Goal: Task Accomplishment & Management: Complete application form

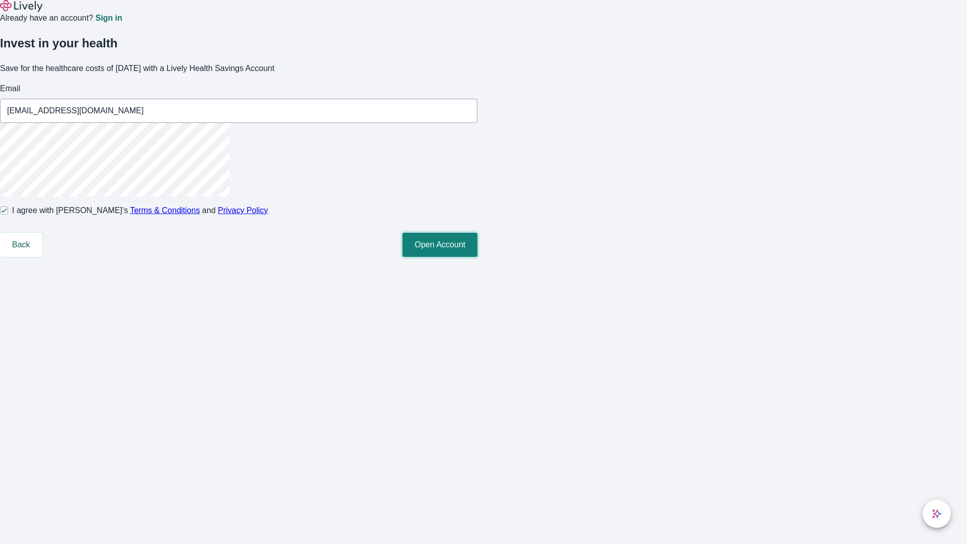
click at [477, 257] on button "Open Account" at bounding box center [439, 245] width 75 height 24
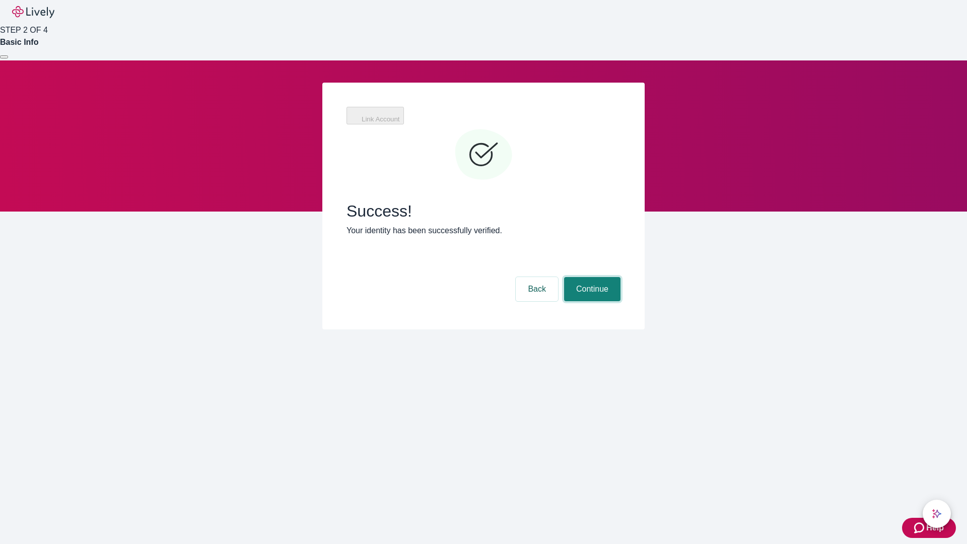
click at [591, 277] on button "Continue" at bounding box center [592, 289] width 56 height 24
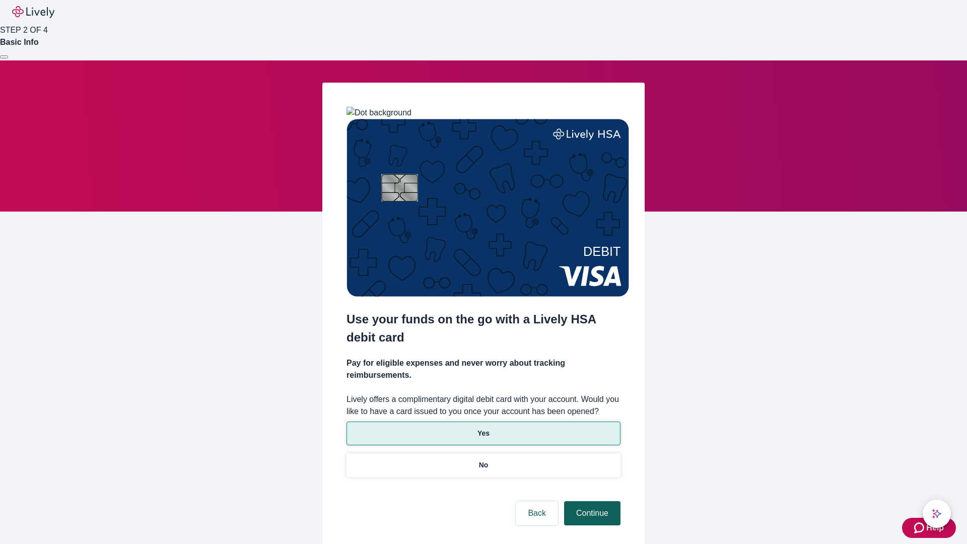
click at [483, 428] on p "Yes" at bounding box center [483, 433] width 12 height 11
click at [591, 501] on button "Continue" at bounding box center [592, 513] width 56 height 24
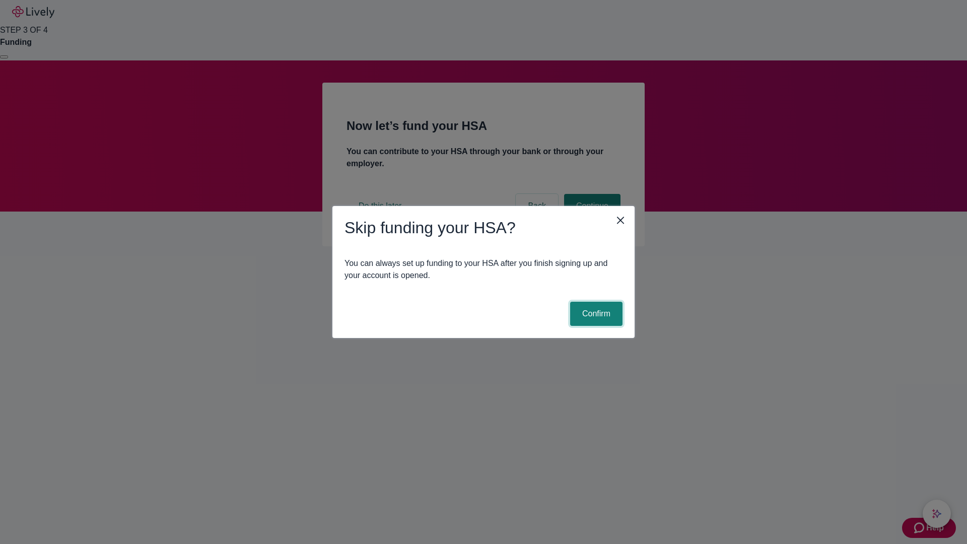
click at [595, 314] on button "Confirm" at bounding box center [596, 314] width 52 height 24
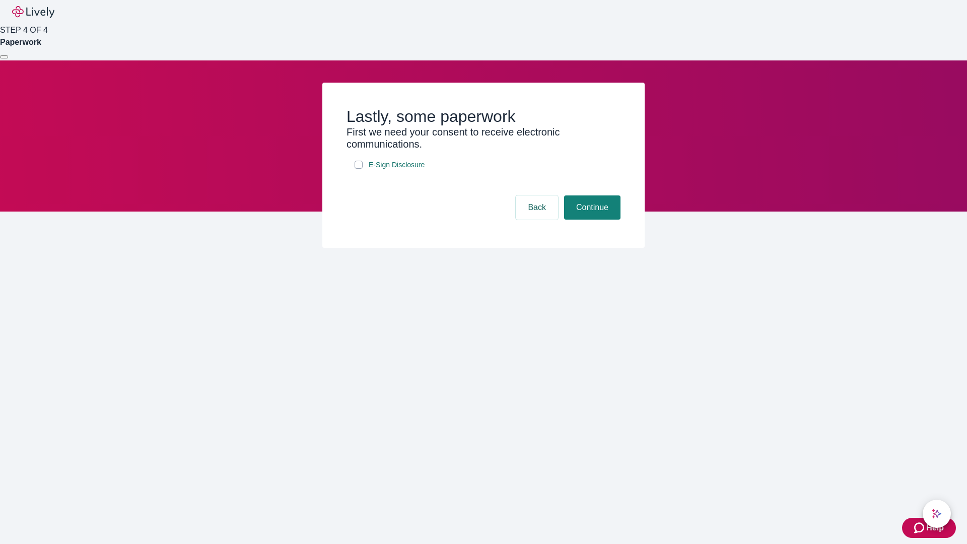
click at [359, 169] on input "E-Sign Disclosure" at bounding box center [358, 165] width 8 height 8
checkbox input "true"
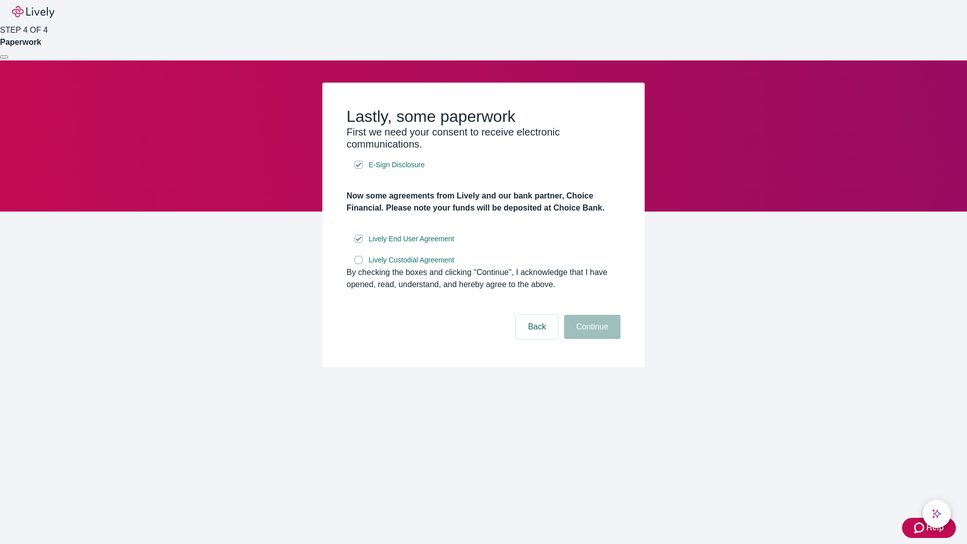
click at [359, 264] on input "Lively Custodial Agreement" at bounding box center [358, 260] width 8 height 8
checkbox input "true"
click at [591, 339] on button "Continue" at bounding box center [592, 327] width 56 height 24
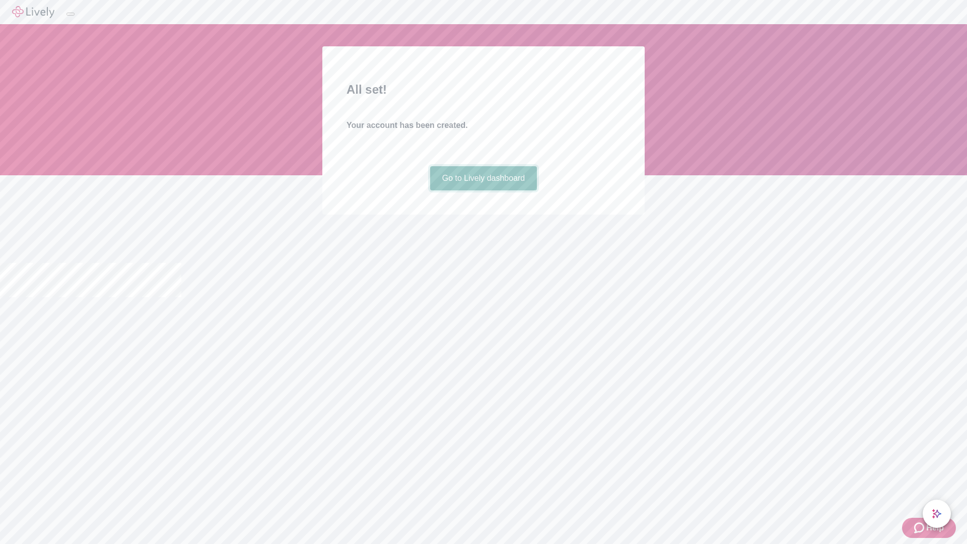
click at [483, 190] on link "Go to Lively dashboard" at bounding box center [483, 178] width 107 height 24
